Goal: Information Seeking & Learning: Understand process/instructions

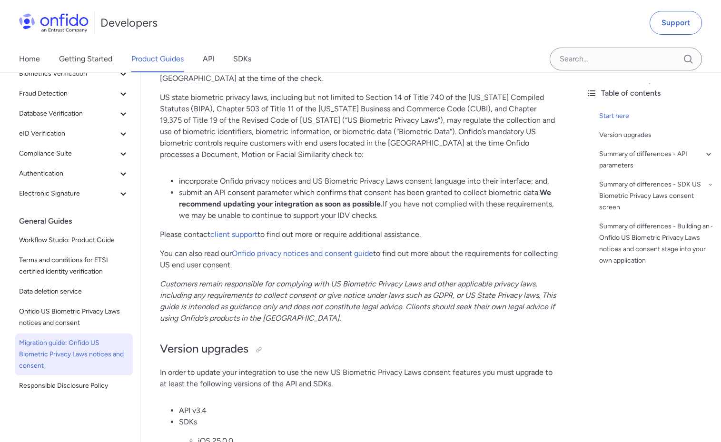
scroll to position [177, 0]
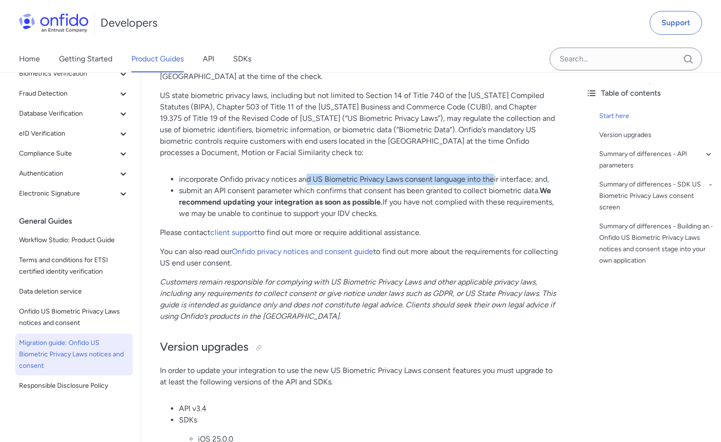
drag, startPoint x: 306, startPoint y: 181, endPoint x: 493, endPoint y: 179, distance: 187.6
click at [493, 179] on li "incorporate Onfido privacy notices and US Biometric Privacy Laws consent langua…" at bounding box center [369, 179] width 380 height 11
click at [485, 193] on li "submit an API consent parameter which confirms that consent has been granted to…" at bounding box center [369, 202] width 380 height 34
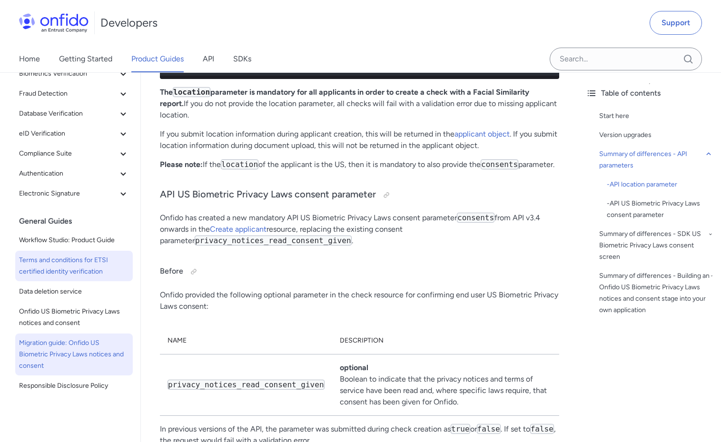
scroll to position [1067, 0]
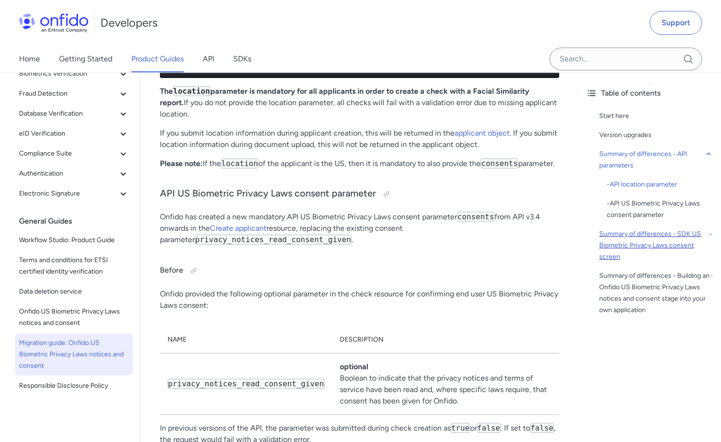
click at [630, 232] on div "Summary of differences - SDK US Biometric Privacy Laws consent screen" at bounding box center [656, 246] width 114 height 34
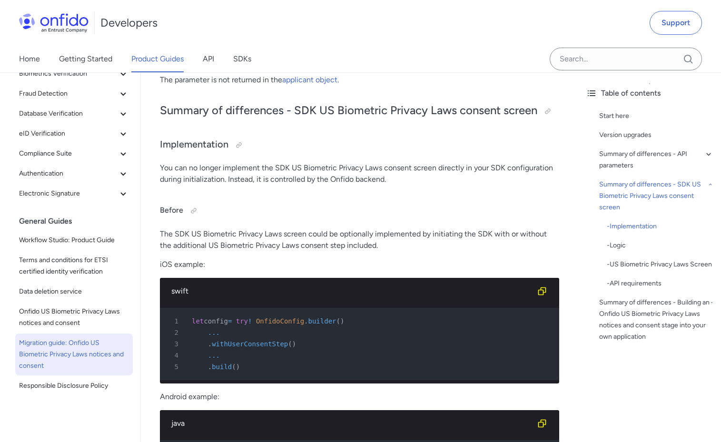
scroll to position [1957, 0]
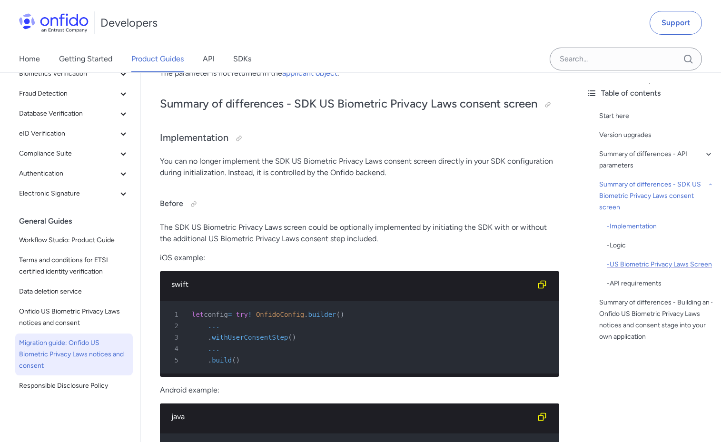
click at [631, 265] on div "- US Biometric Privacy Laws Screen" at bounding box center [660, 264] width 107 height 11
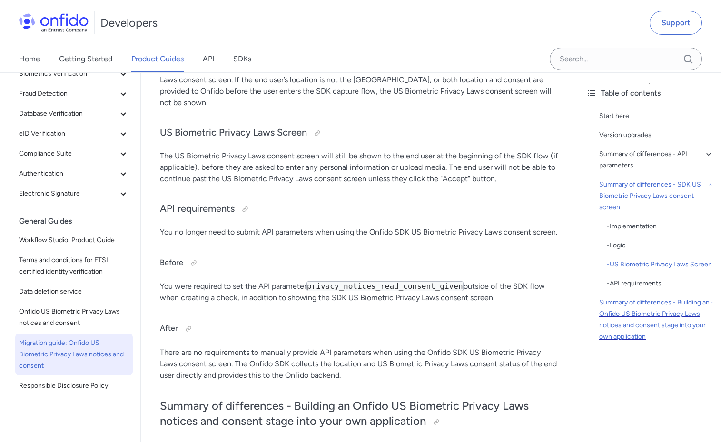
click at [618, 309] on div "Summary of differences - Building an Onfido US Biometric Privacy Laws notices a…" at bounding box center [656, 320] width 114 height 46
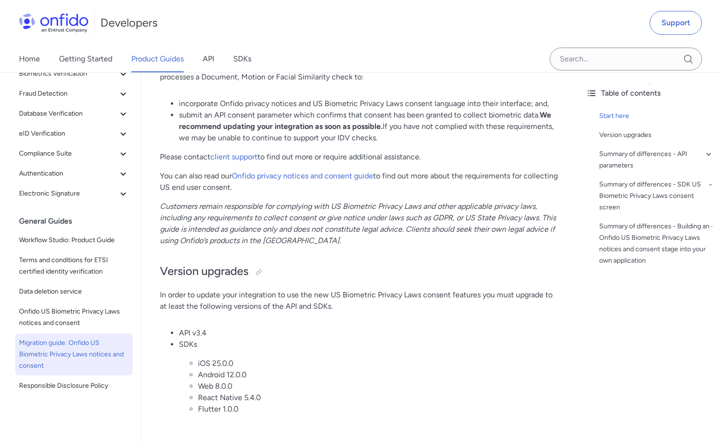
scroll to position [248, 0]
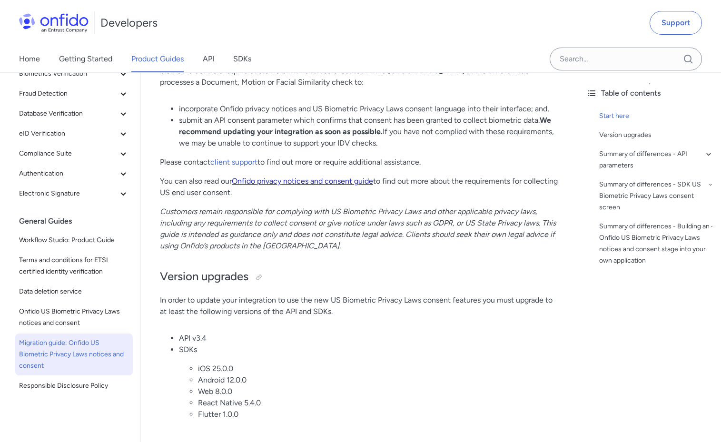
click at [289, 179] on link "Onfido privacy notices and consent guide" at bounding box center [302, 181] width 141 height 9
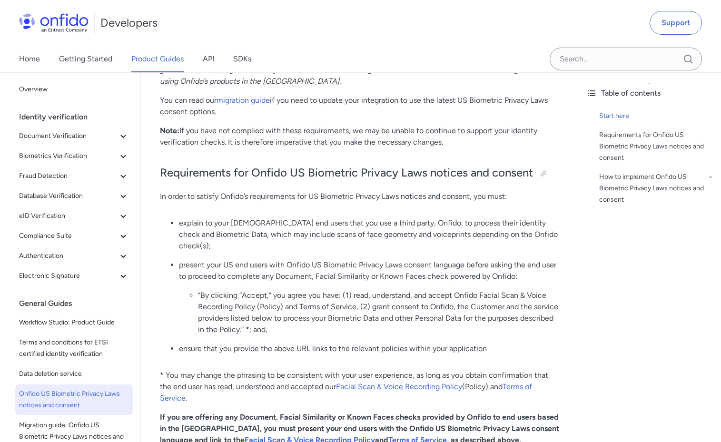
scroll to position [391, 0]
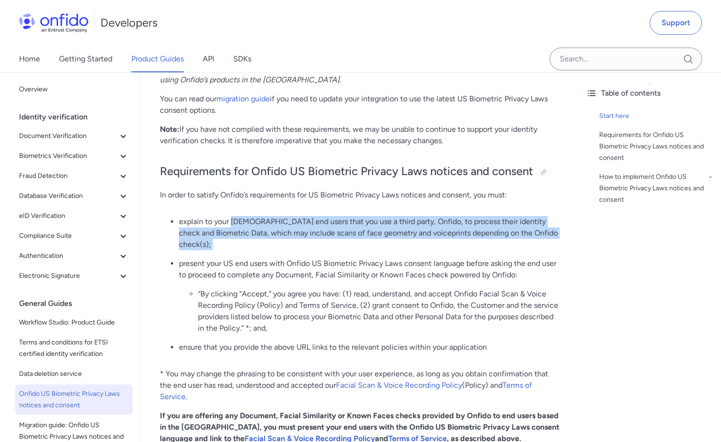
drag, startPoint x: 233, startPoint y: 233, endPoint x: 235, endPoint y: 257, distance: 23.4
click at [235, 257] on ul "explain to your US end users that you use a third party, Onfido, to process the…" at bounding box center [359, 288] width 399 height 145
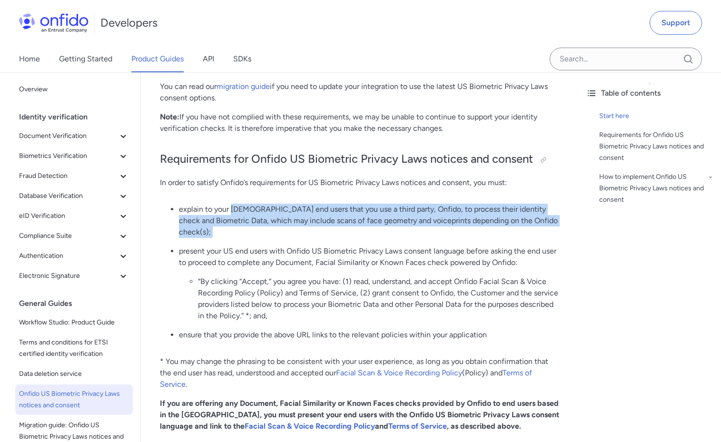
scroll to position [404, 0]
click at [228, 238] on ul "explain to your US end users that you use a third party, Onfido, to process the…" at bounding box center [359, 275] width 399 height 145
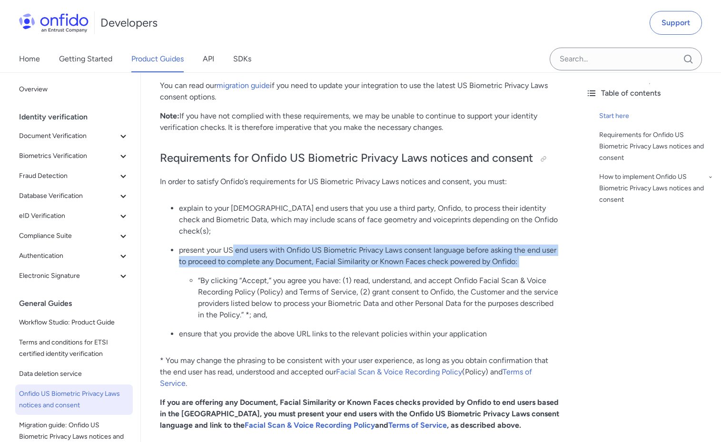
drag, startPoint x: 234, startPoint y: 247, endPoint x: 237, endPoint y: 272, distance: 25.4
click at [237, 272] on li "present your US end users with Onfido US Biometric Privacy Laws consent languag…" at bounding box center [369, 283] width 380 height 76
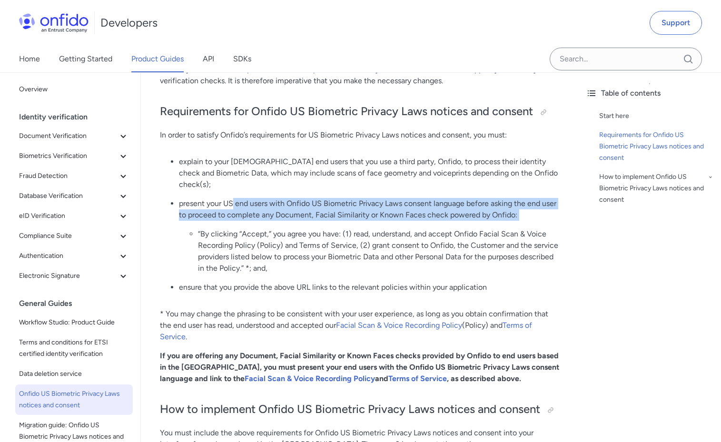
scroll to position [415, 0]
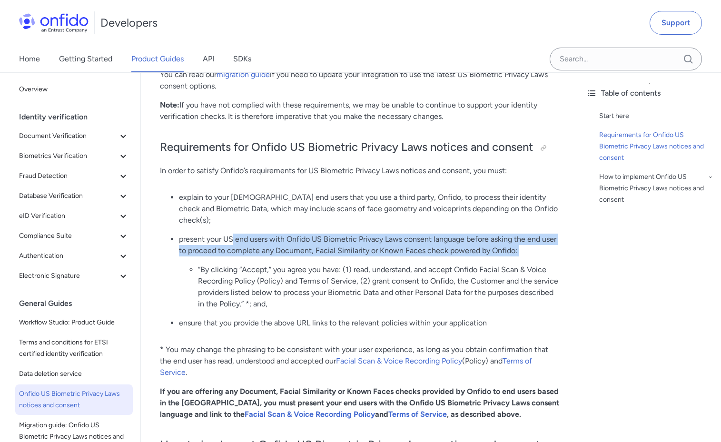
click at [265, 235] on p "present your US end users with Onfido US Biometric Privacy Laws consent languag…" at bounding box center [369, 245] width 380 height 23
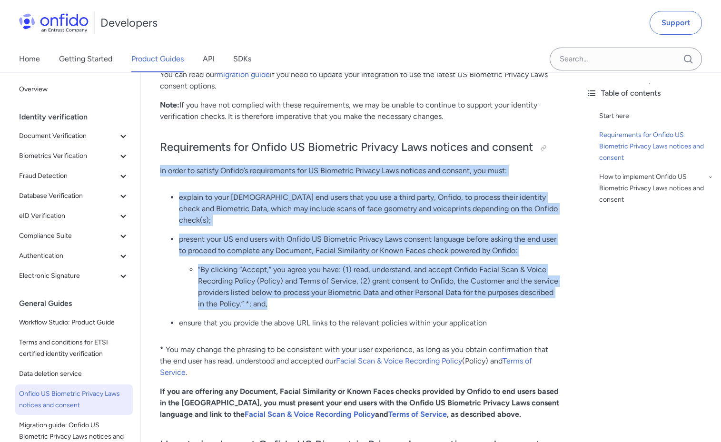
drag, startPoint x: 159, startPoint y: 181, endPoint x: 308, endPoint y: 305, distance: 194.0
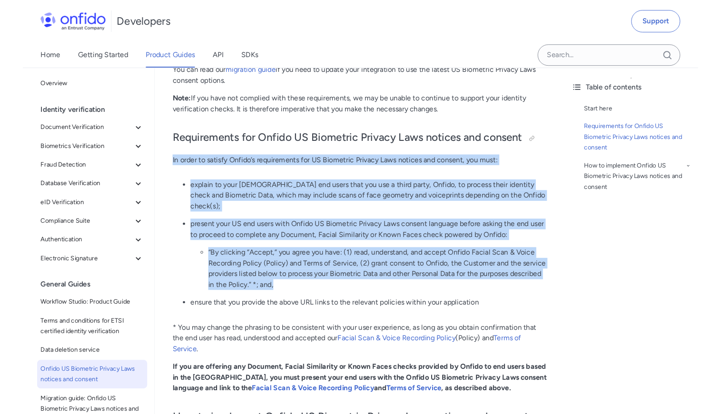
scroll to position [419, 0]
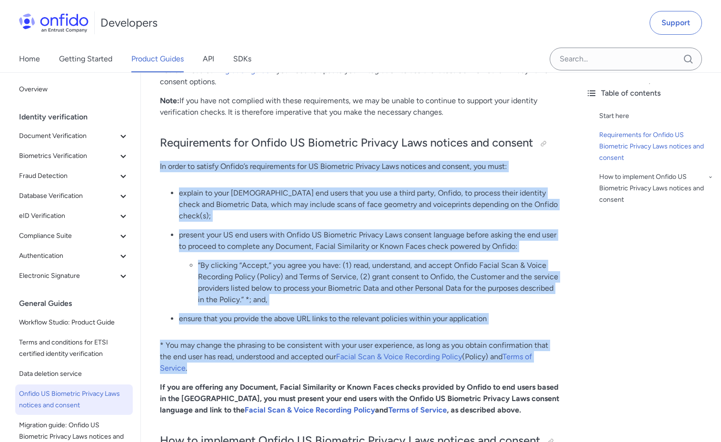
click at [292, 363] on p "* You may change the phrasing to be consistent with your user experience, as lo…" at bounding box center [359, 357] width 399 height 34
copy div "In order to satisfy Onfido’s requirements for US Biometric Privacy Laws notices…"
